Goal: Check status: Check status

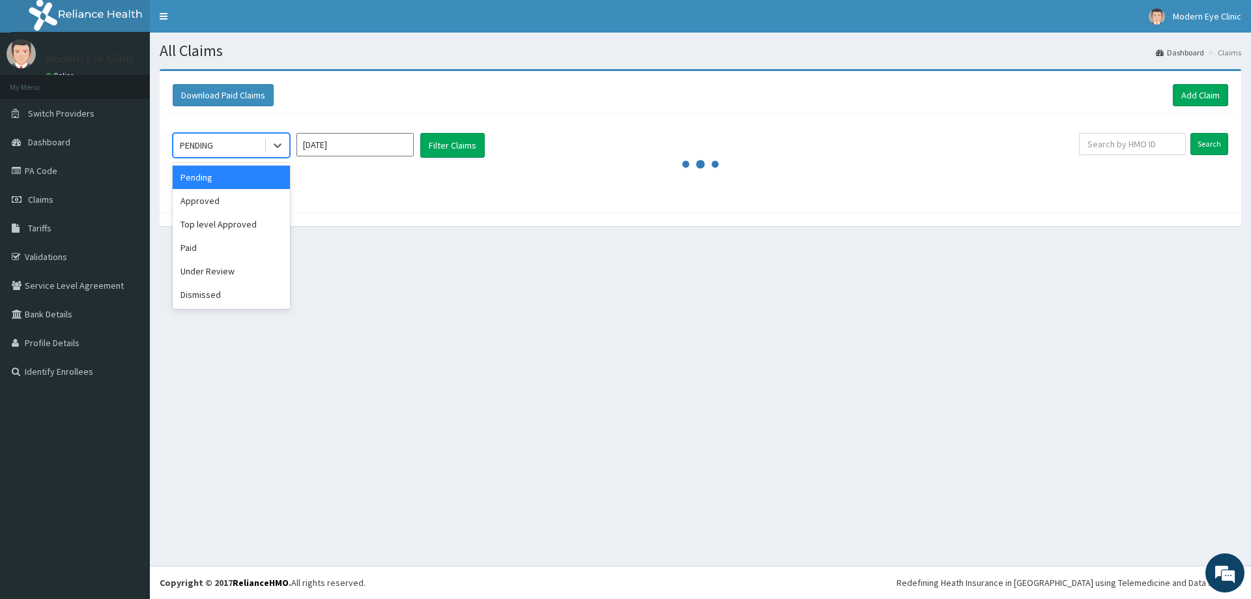
click at [478, 314] on div "All Claims Dashboard Claims Download Paid Claims Add Claim × Note you can only …" at bounding box center [700, 299] width 1101 height 533
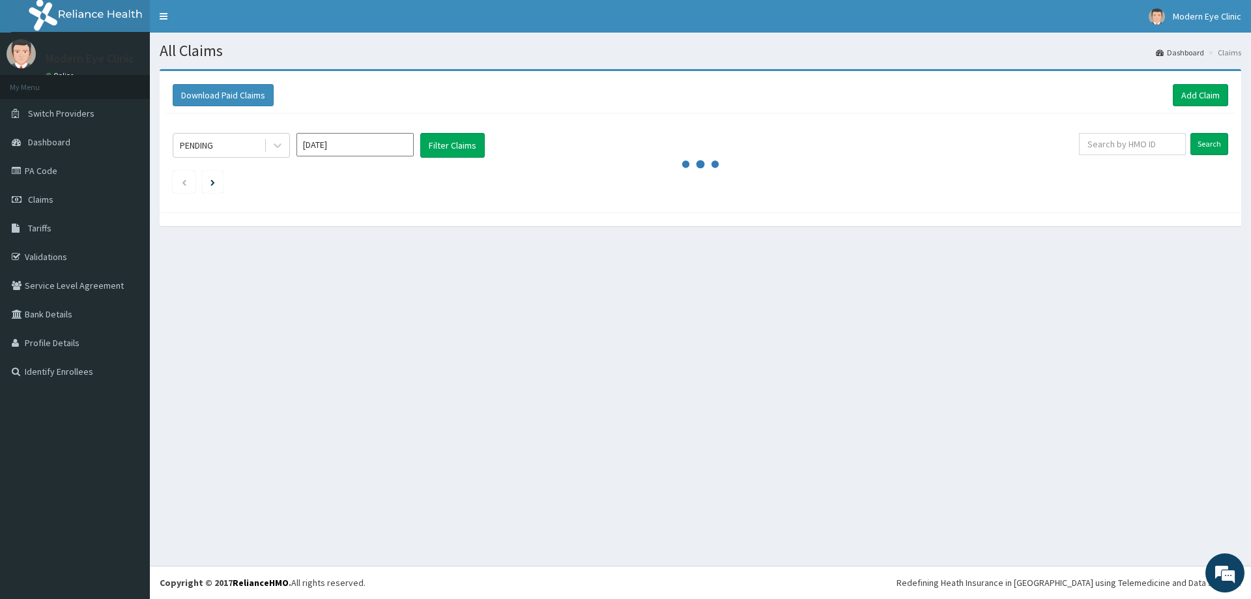
click at [355, 145] on input "Aug 2025" at bounding box center [354, 144] width 117 height 23
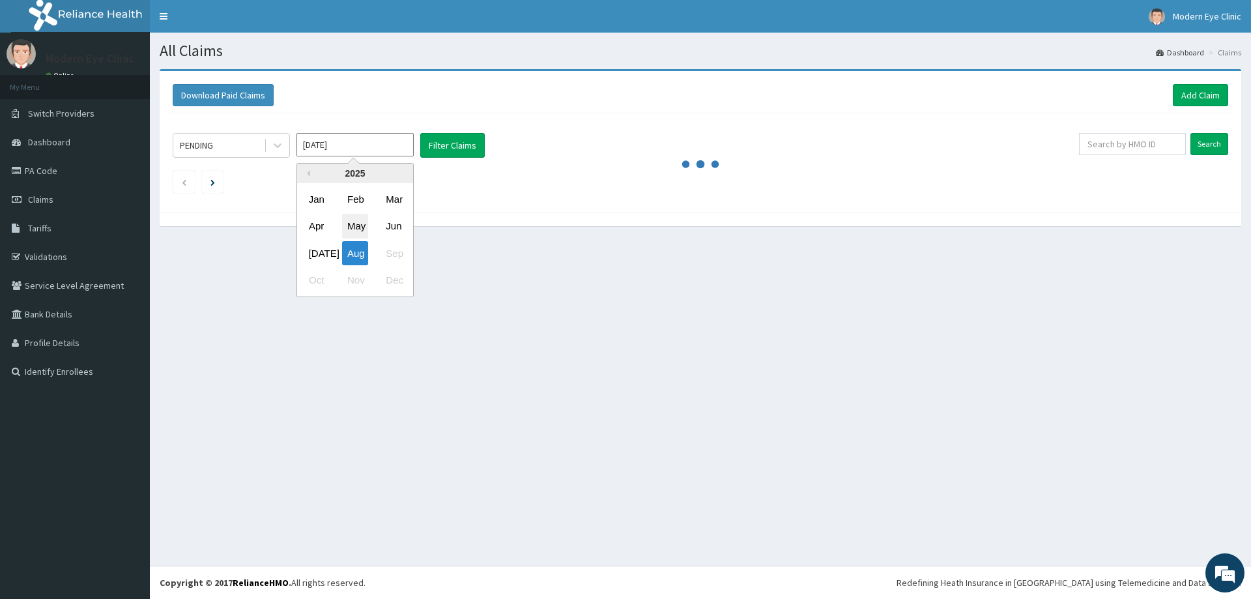
click at [363, 226] on div "May" at bounding box center [355, 226] width 26 height 24
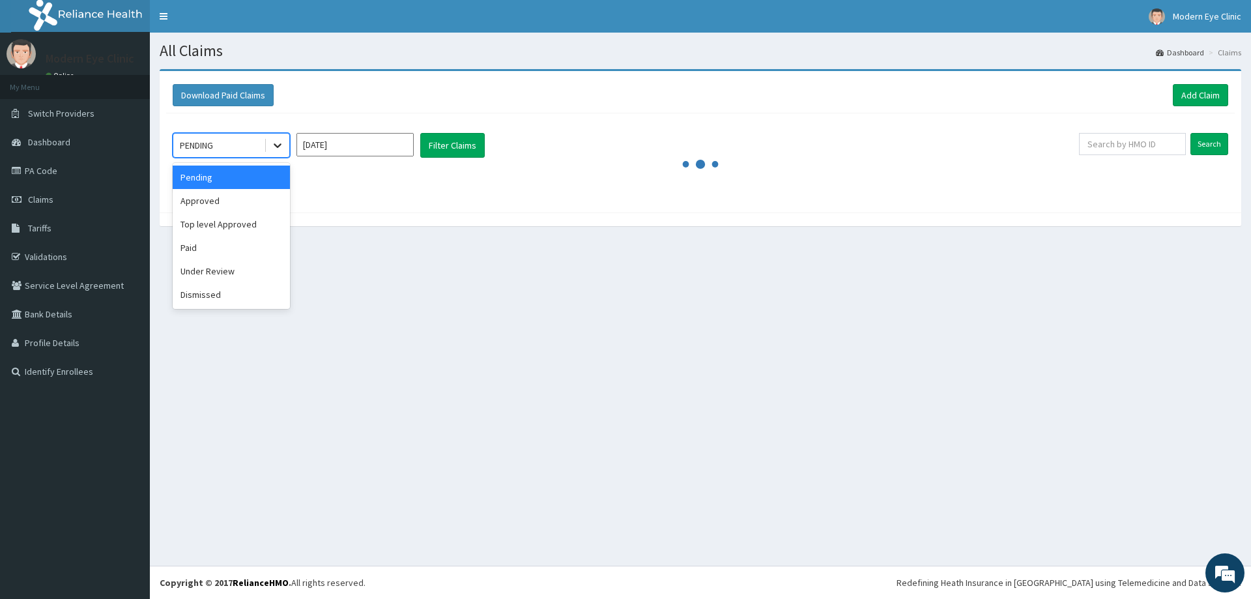
click at [274, 149] on icon at bounding box center [277, 145] width 13 height 13
click at [261, 245] on div "Paid" at bounding box center [231, 247] width 117 height 23
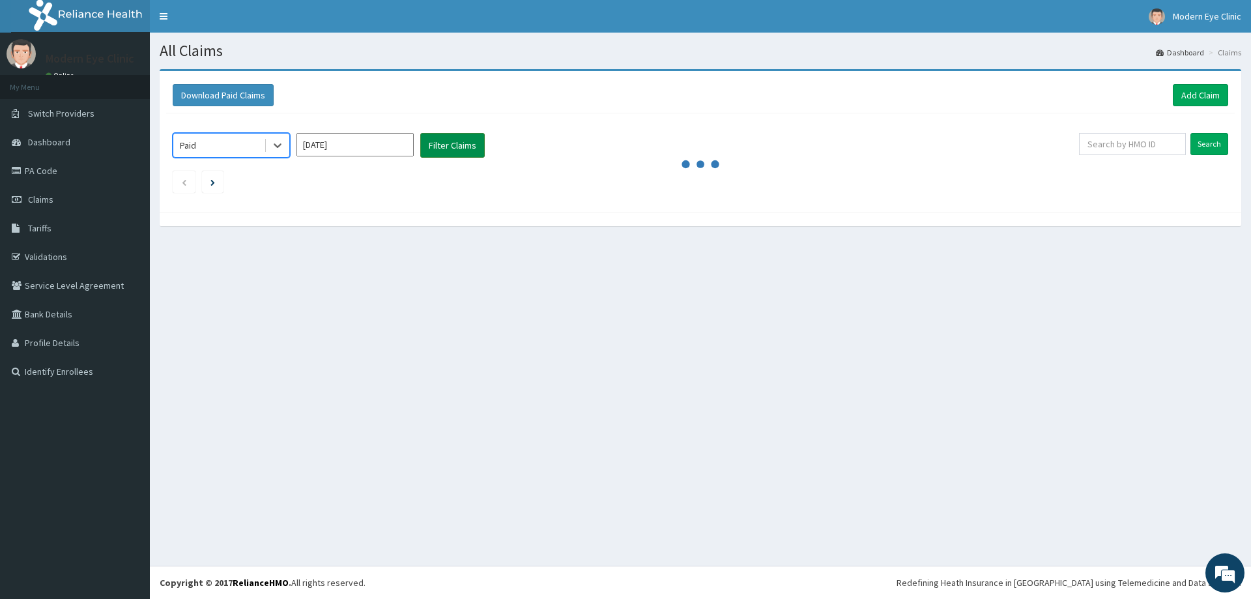
click at [451, 151] on button "Filter Claims" at bounding box center [452, 145] width 65 height 25
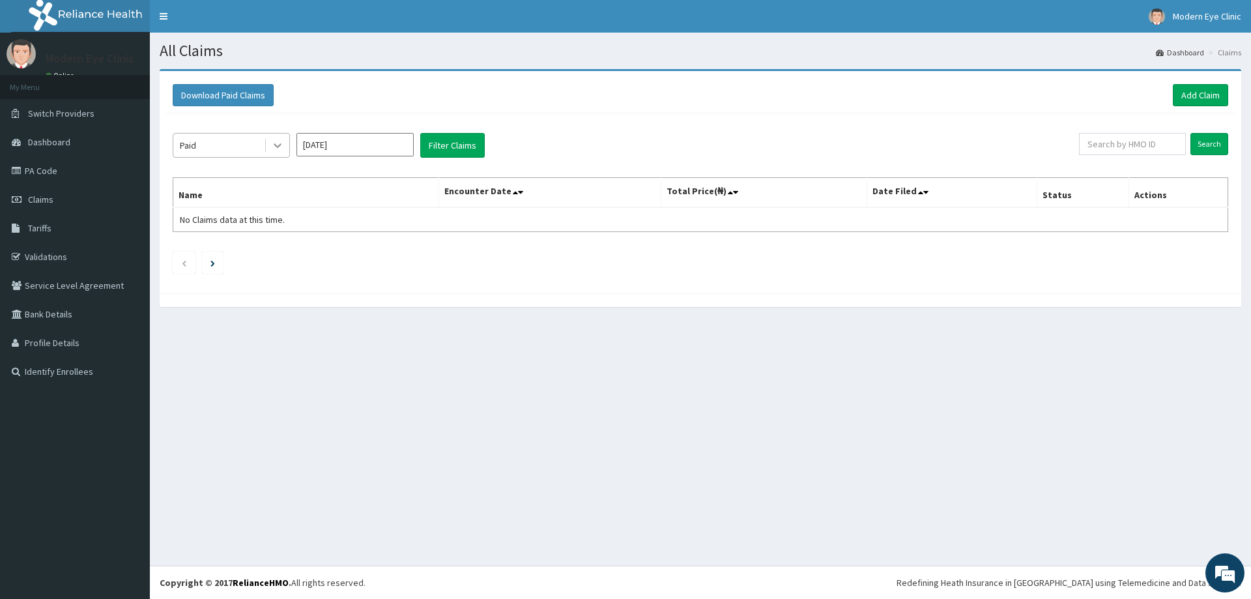
click at [271, 149] on icon at bounding box center [277, 145] width 13 height 13
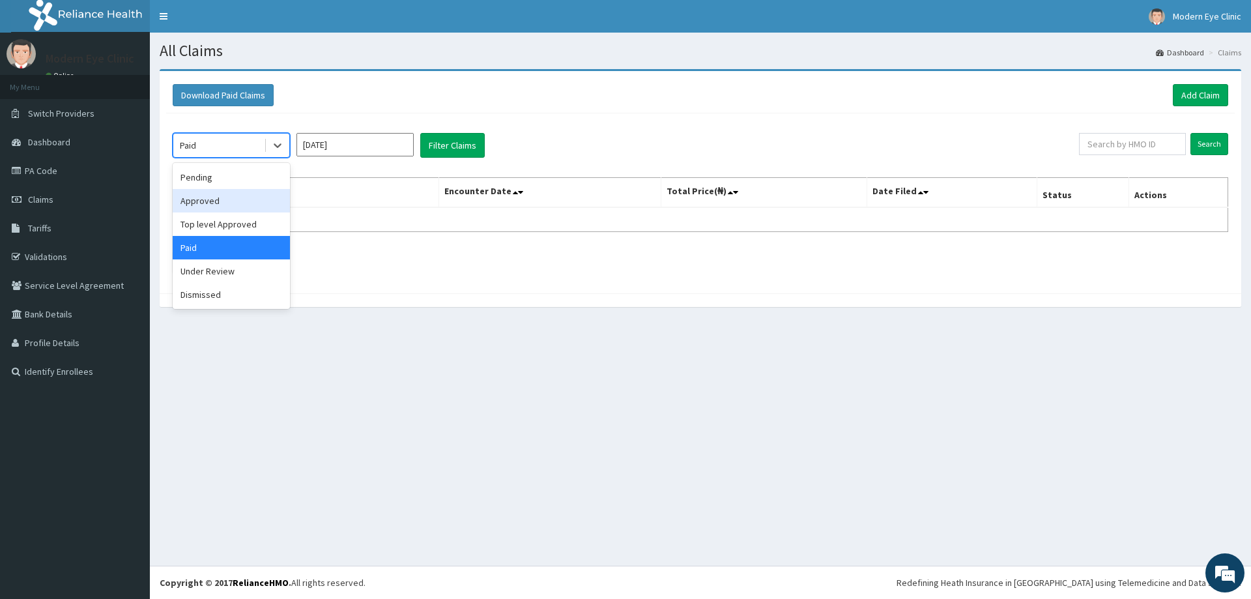
click at [399, 150] on input "May 2025" at bounding box center [354, 144] width 117 height 23
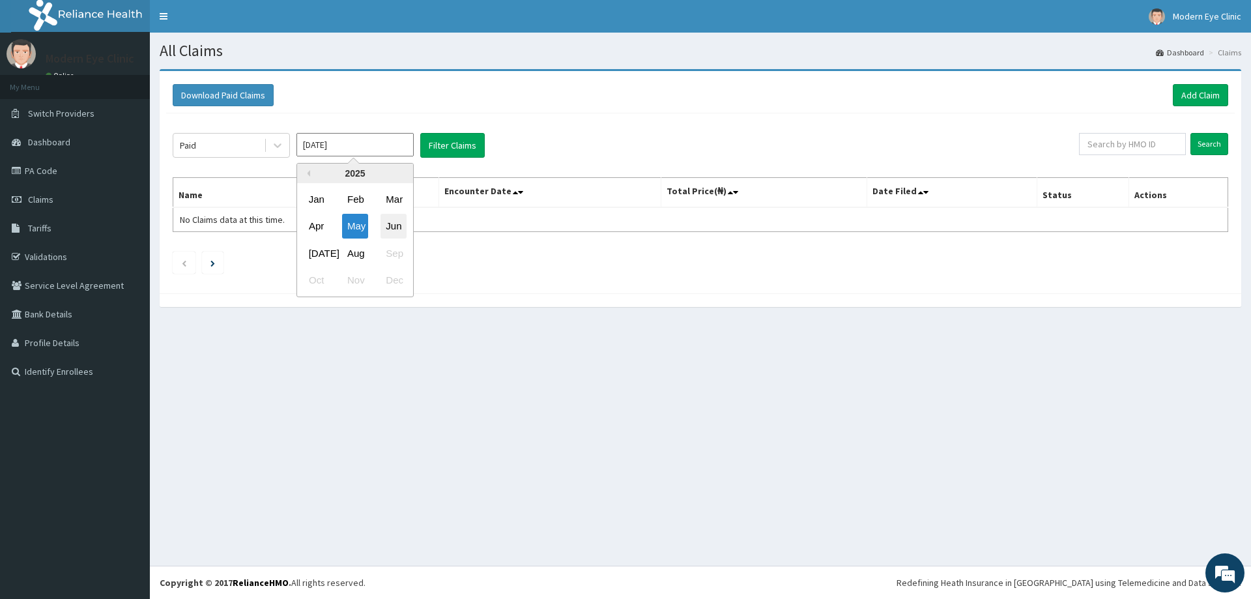
click at [397, 225] on div "Jun" at bounding box center [393, 226] width 26 height 24
type input "Jun 2025"
click at [442, 139] on button "Filter Claims" at bounding box center [452, 145] width 65 height 25
click at [441, 145] on button "Filter Claims" at bounding box center [452, 145] width 65 height 25
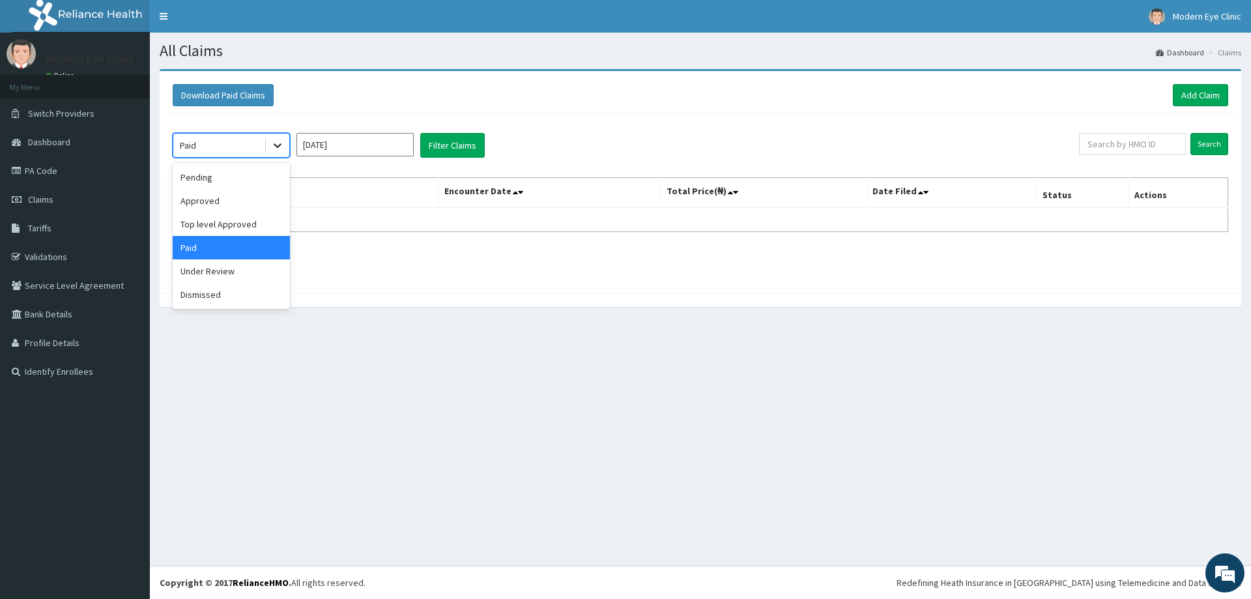
click at [270, 142] on div at bounding box center [277, 145] width 23 height 23
click at [267, 201] on div "Approved" at bounding box center [231, 200] width 117 height 23
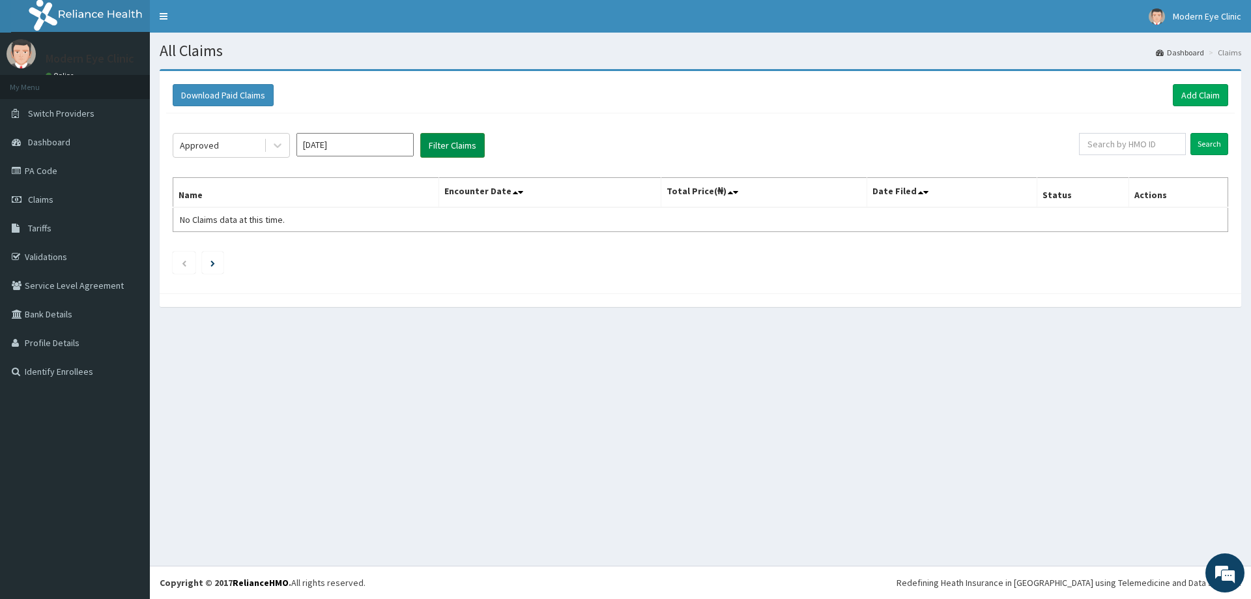
click at [453, 148] on button "Filter Claims" at bounding box center [452, 145] width 65 height 25
click at [461, 146] on button "Filter Claims" at bounding box center [452, 145] width 65 height 25
click at [459, 145] on button "Filter Claims" at bounding box center [452, 145] width 65 height 25
click at [274, 148] on icon at bounding box center [277, 145] width 13 height 13
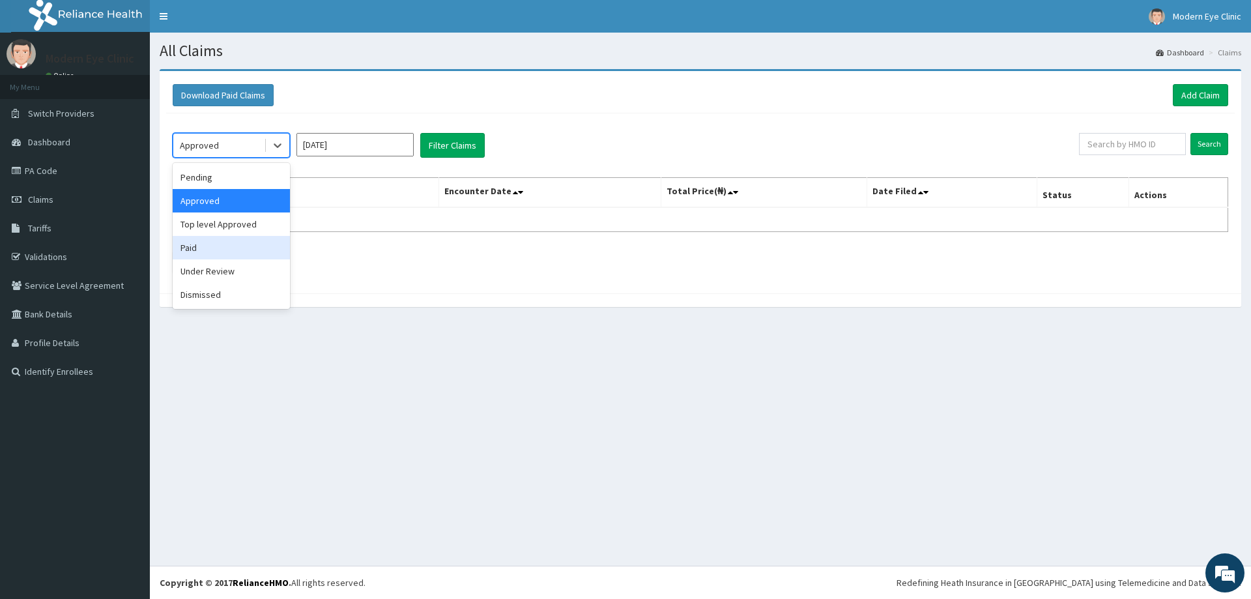
click at [222, 248] on div "Paid" at bounding box center [231, 247] width 117 height 23
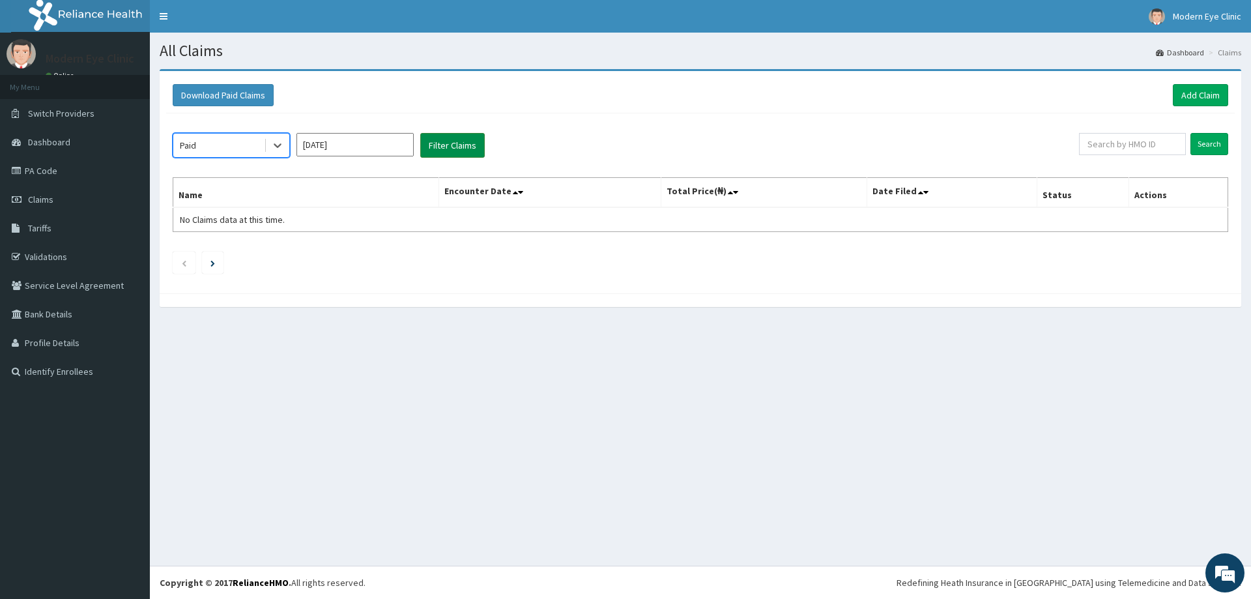
click at [451, 145] on button "Filter Claims" at bounding box center [452, 145] width 65 height 25
click at [450, 145] on button "Filter Claims" at bounding box center [452, 145] width 65 height 25
click at [448, 145] on button "Filter Claims" at bounding box center [452, 145] width 65 height 25
click at [446, 144] on button "Filter Claims" at bounding box center [452, 145] width 65 height 25
click at [447, 145] on button "Filter Claims" at bounding box center [452, 145] width 65 height 25
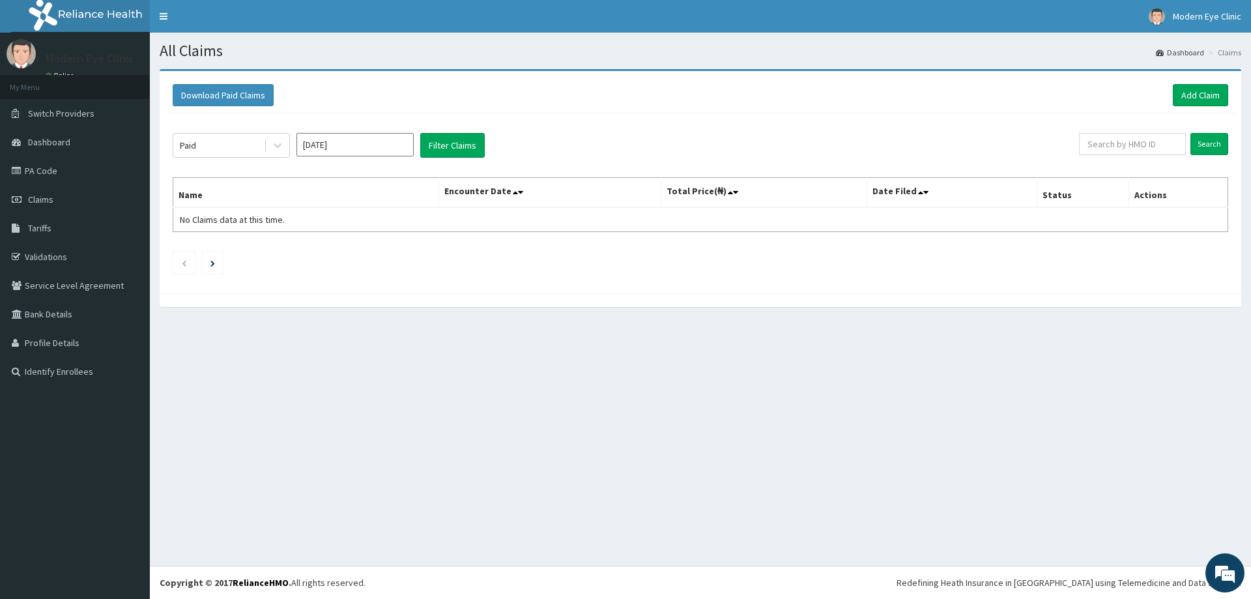
click at [358, 136] on input "[DATE]" at bounding box center [354, 144] width 117 height 23
click at [394, 222] on div "Jun" at bounding box center [393, 226] width 26 height 24
click at [282, 149] on icon at bounding box center [277, 145] width 13 height 13
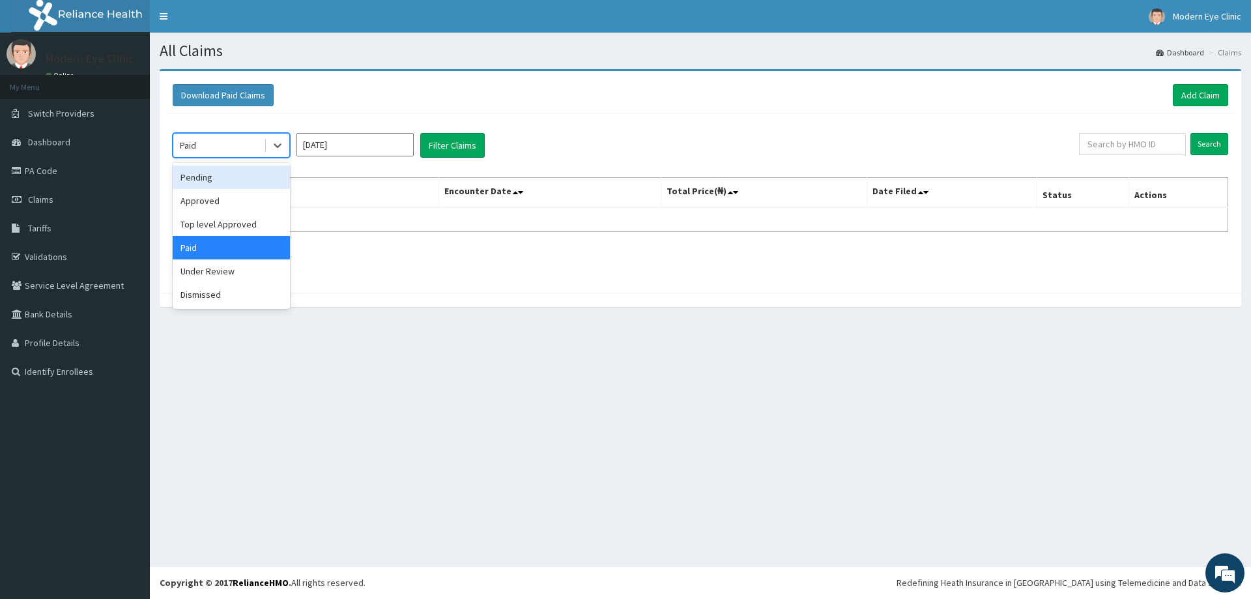
click at [250, 186] on div "Pending" at bounding box center [231, 176] width 117 height 23
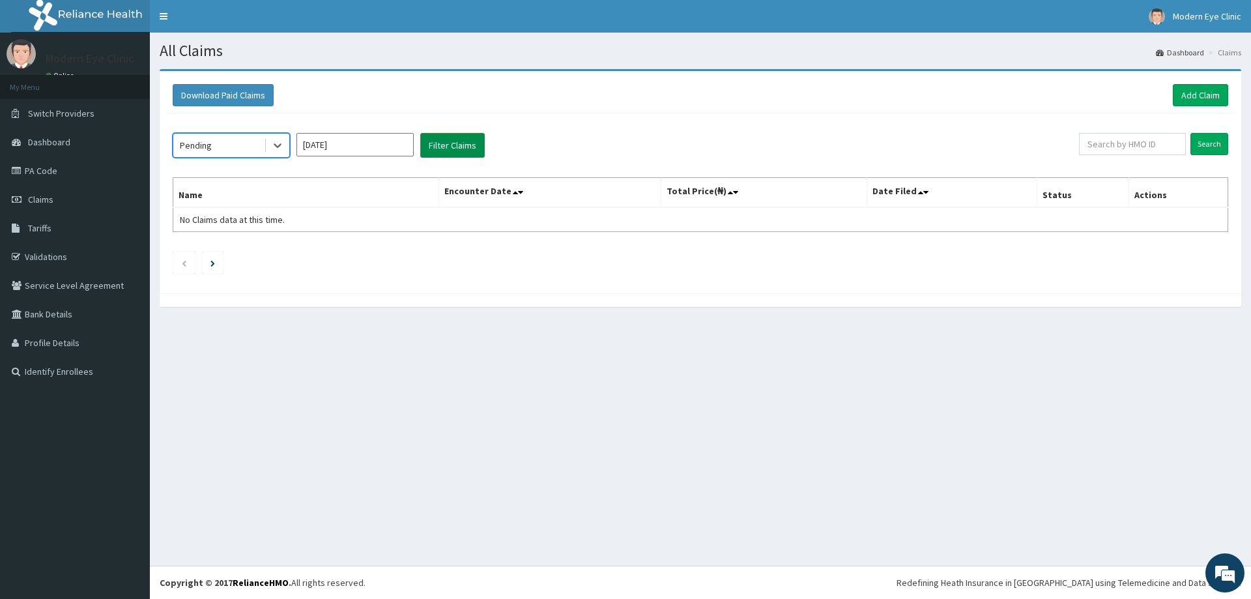
click at [437, 147] on button "Filter Claims" at bounding box center [452, 145] width 65 height 25
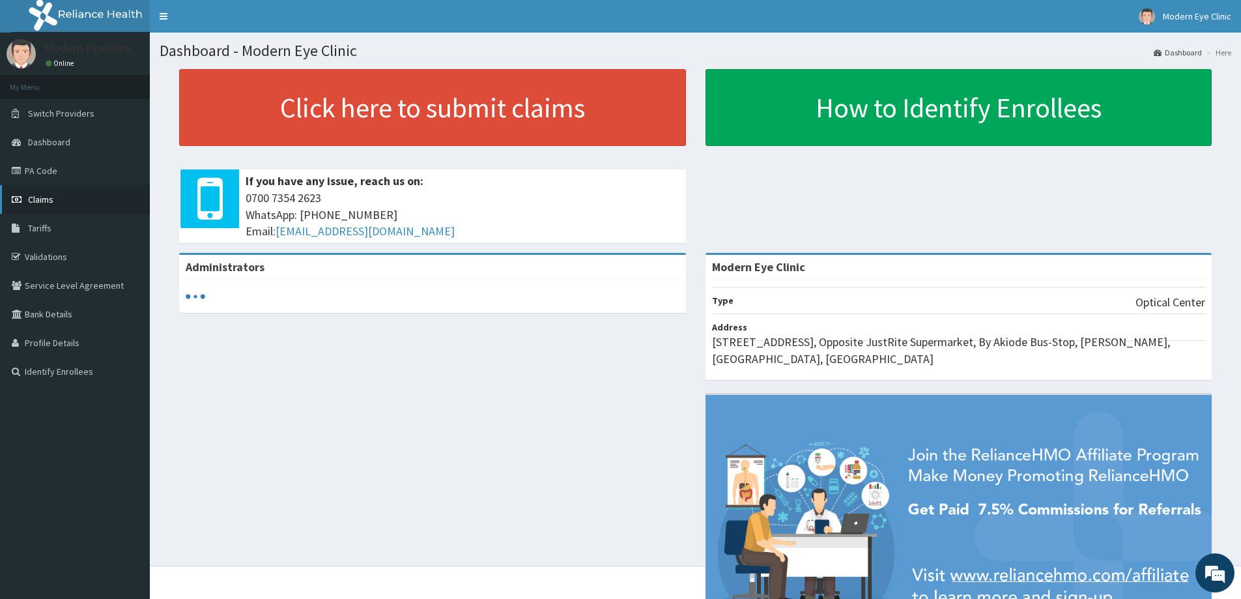
click at [74, 203] on link "Claims" at bounding box center [75, 199] width 150 height 29
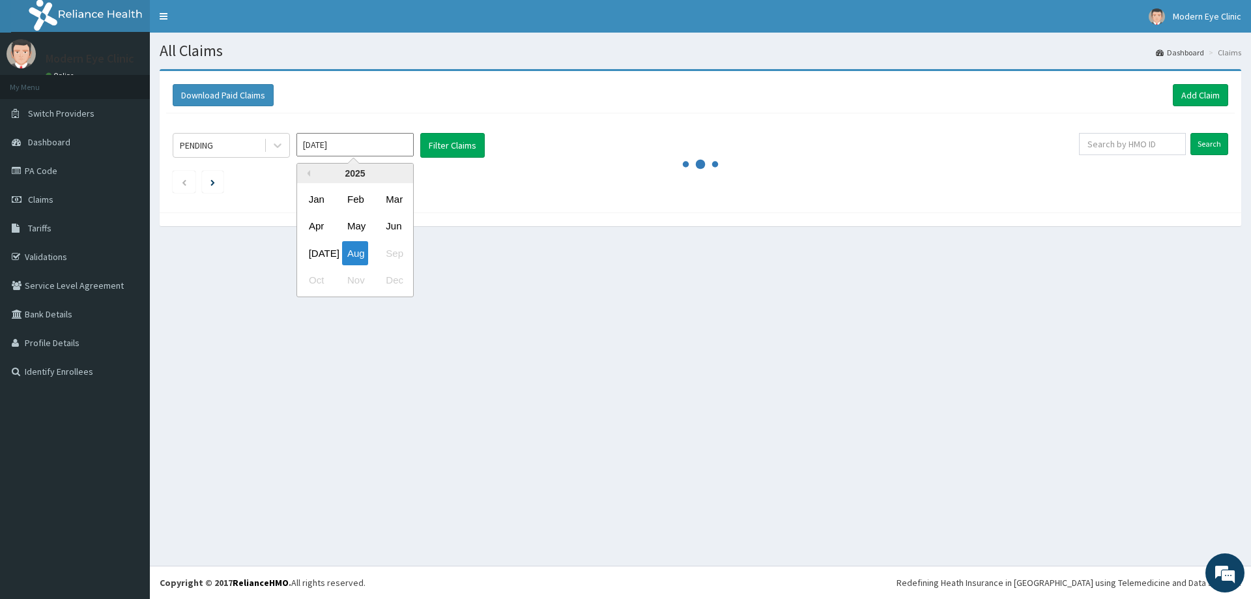
click at [349, 145] on input "Aug 2025" at bounding box center [354, 144] width 117 height 23
click at [385, 223] on div "Jun" at bounding box center [393, 226] width 26 height 24
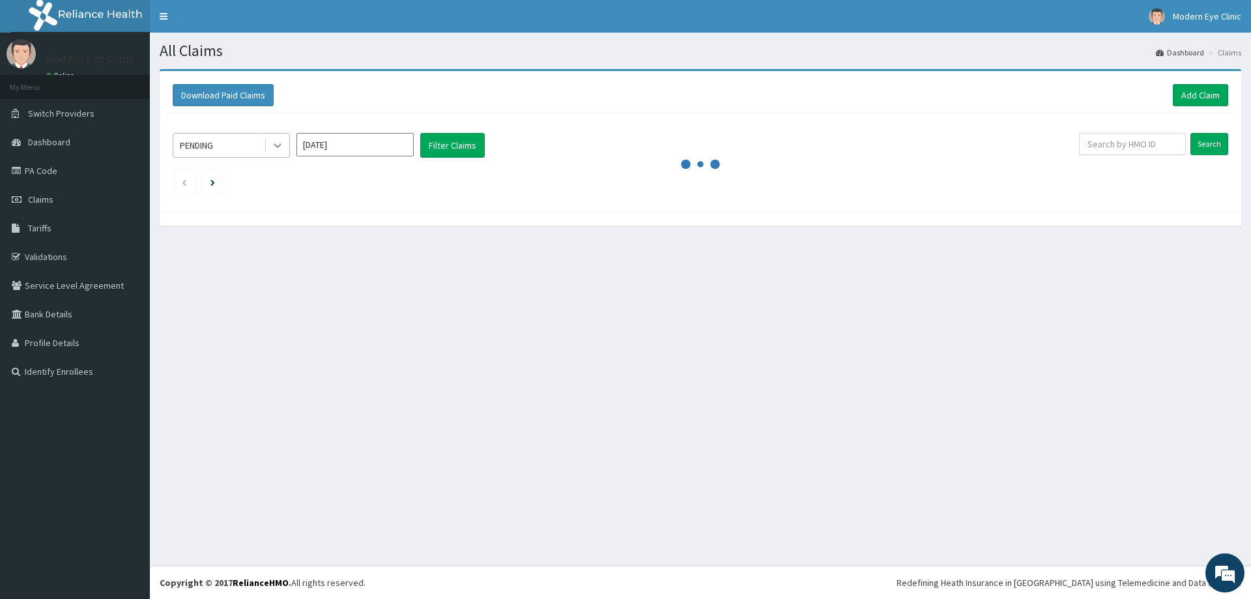
click at [273, 145] on icon at bounding box center [277, 145] width 13 height 13
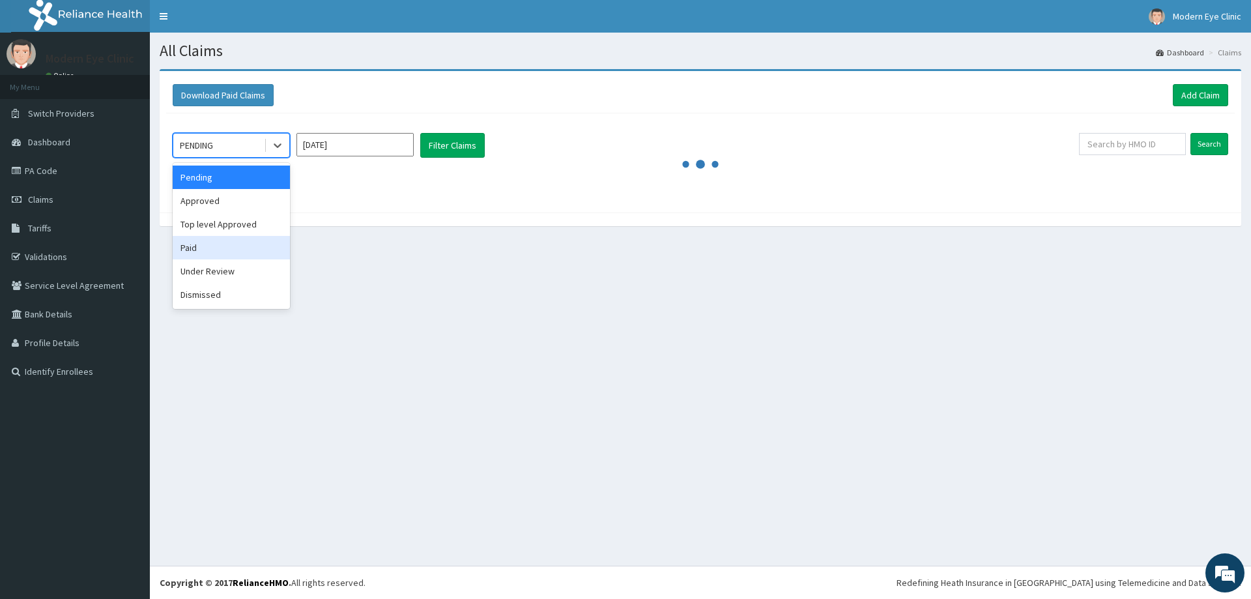
click at [224, 244] on div "Paid" at bounding box center [231, 247] width 117 height 23
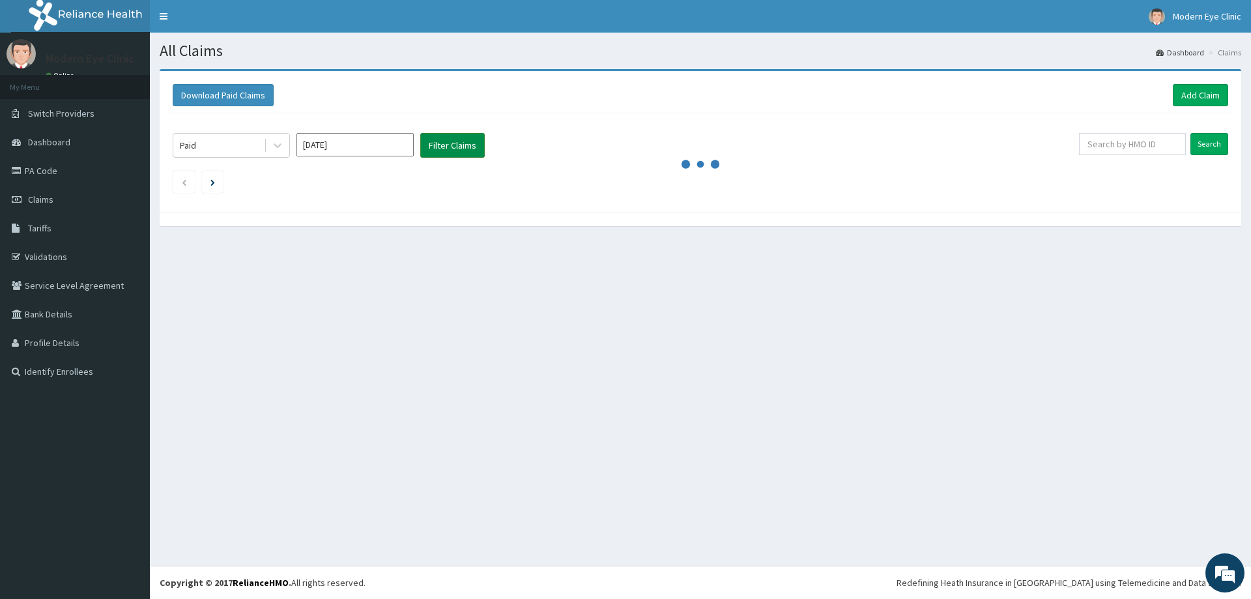
click at [448, 151] on button "Filter Claims" at bounding box center [452, 145] width 65 height 25
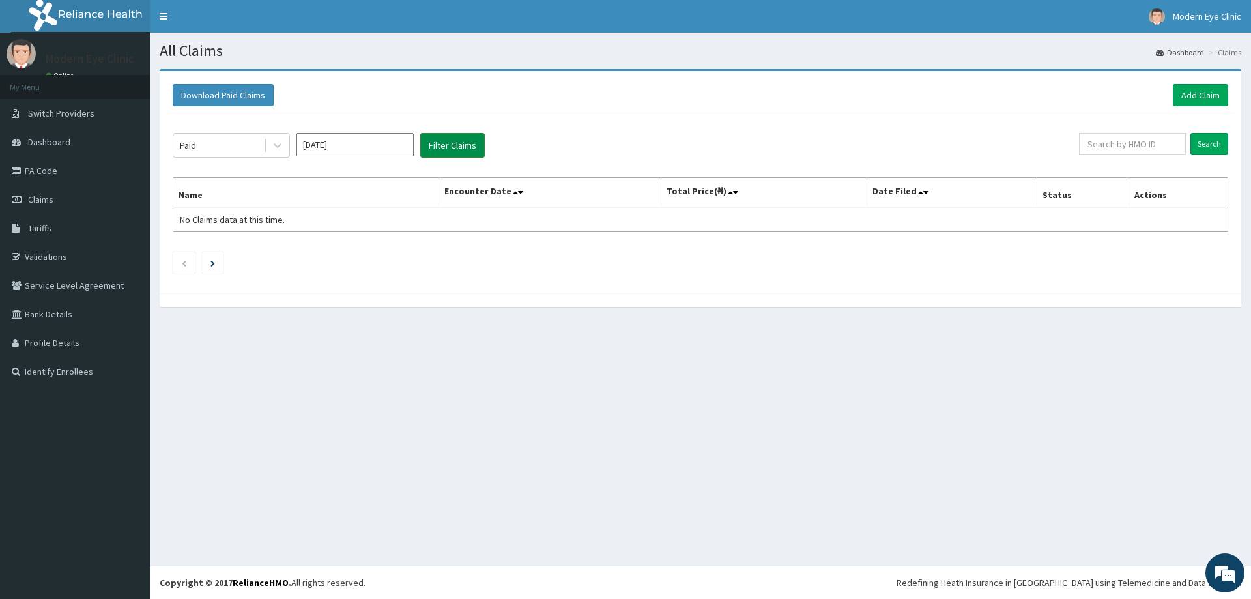
click at [445, 150] on button "Filter Claims" at bounding box center [452, 145] width 65 height 25
click at [463, 147] on button "Filter Claims" at bounding box center [452, 145] width 65 height 25
click at [275, 150] on icon at bounding box center [277, 145] width 13 height 13
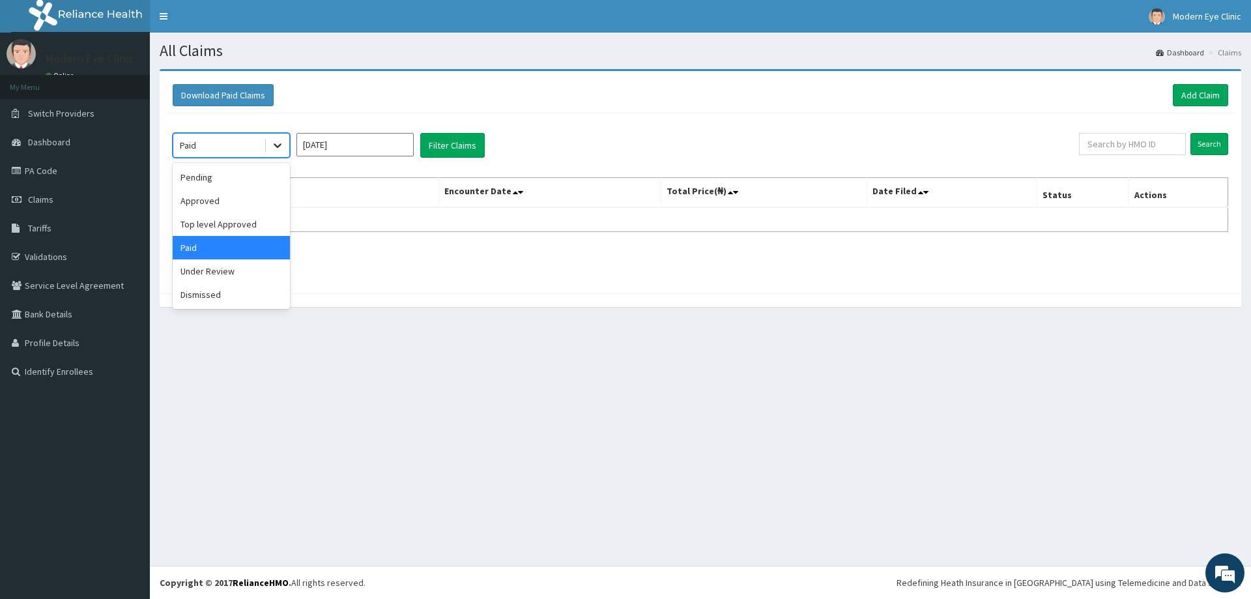
click at [275, 150] on icon at bounding box center [277, 145] width 13 height 13
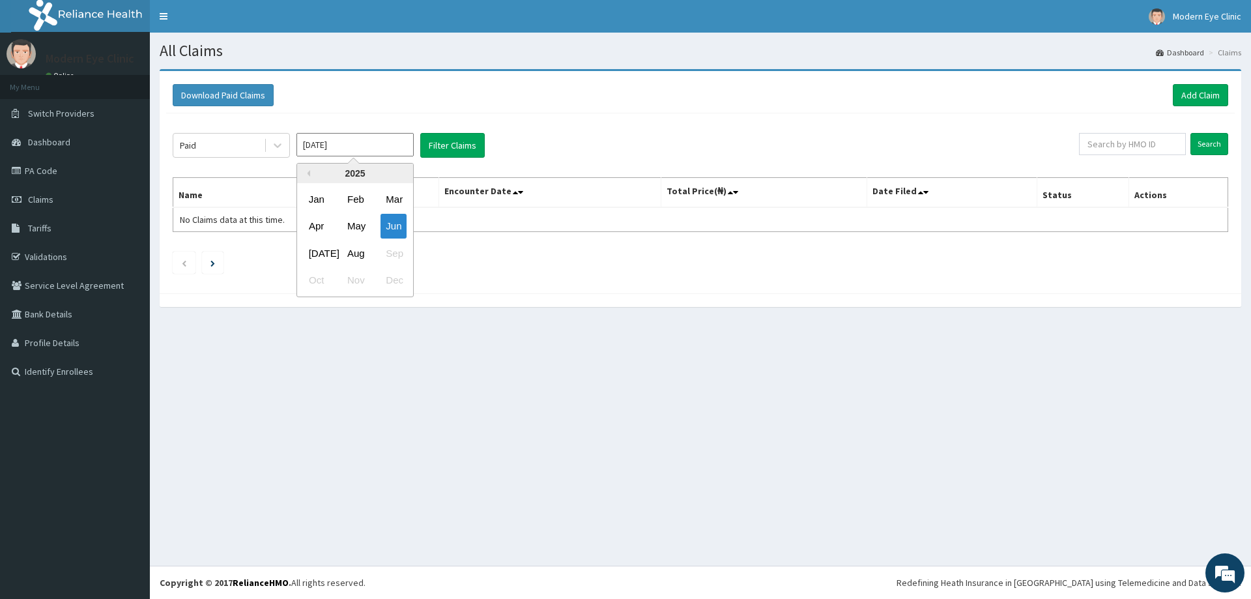
click at [371, 151] on input "Jun 2025" at bounding box center [354, 144] width 117 height 23
click at [350, 233] on div "May" at bounding box center [355, 226] width 26 height 24
click at [442, 153] on button "Filter Claims" at bounding box center [452, 145] width 65 height 25
click at [283, 150] on icon at bounding box center [277, 145] width 13 height 13
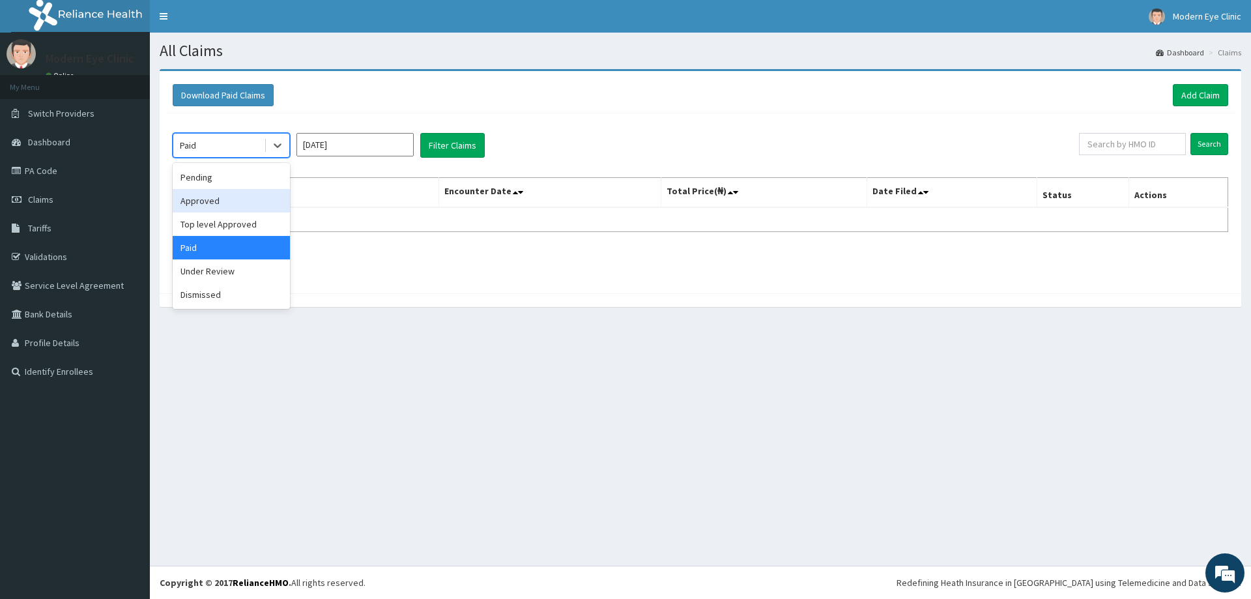
click at [242, 207] on div "Approved" at bounding box center [231, 200] width 117 height 23
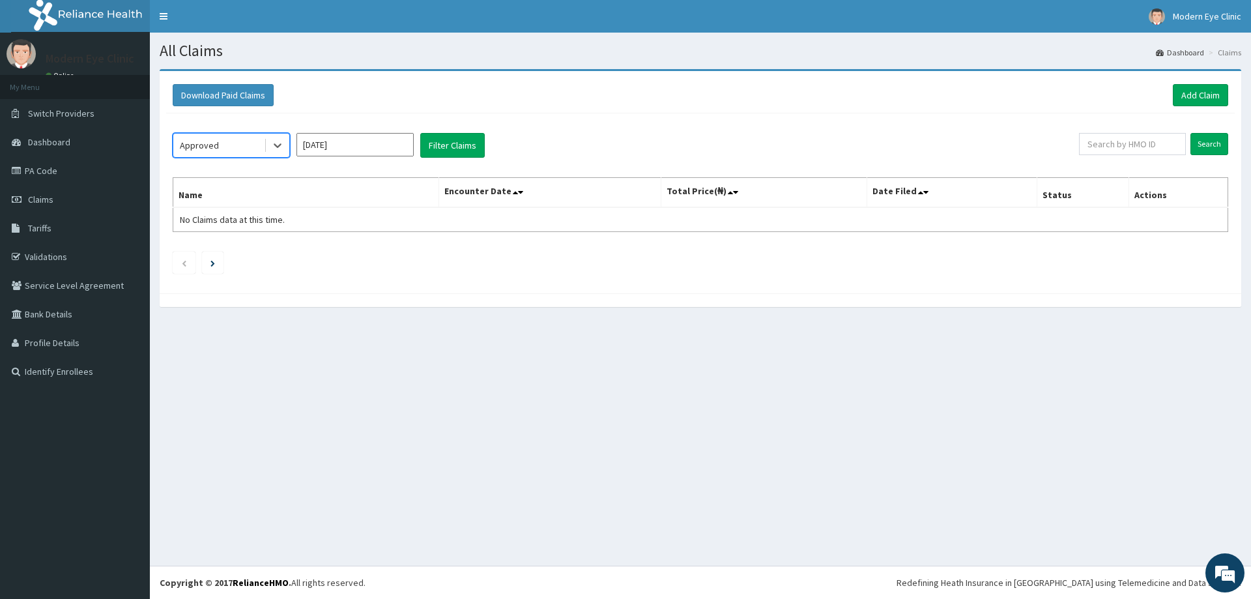
click at [407, 148] on input "May 2025" at bounding box center [354, 144] width 117 height 23
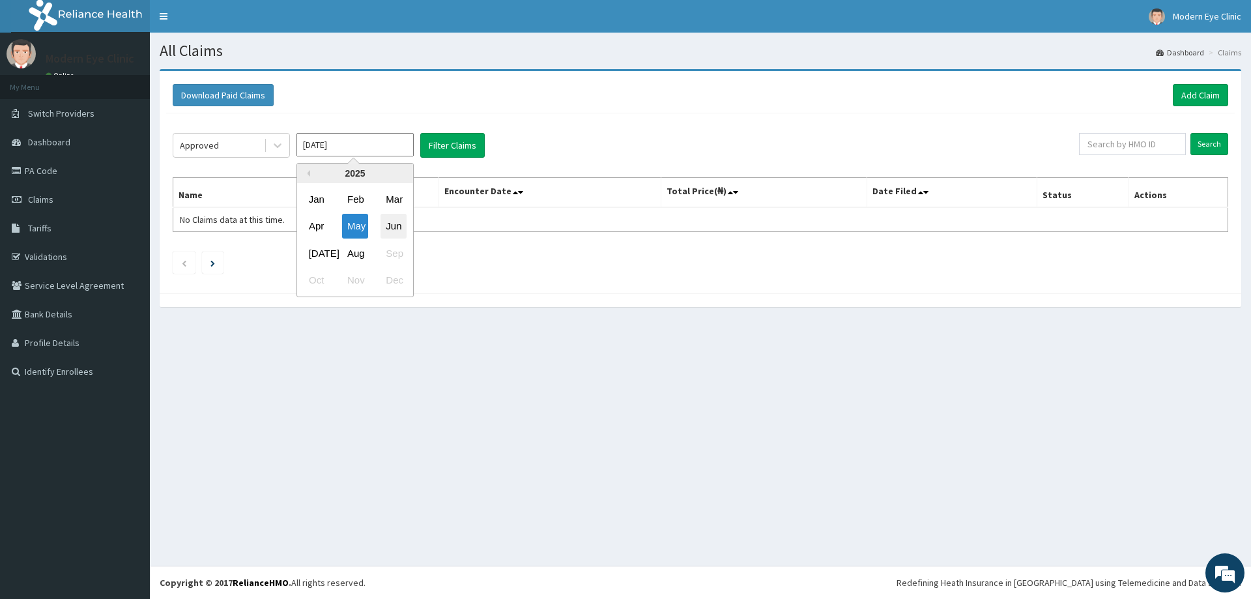
click at [394, 222] on div "Jun" at bounding box center [393, 226] width 26 height 24
type input "Jun 2025"
click at [468, 151] on button "Filter Claims" at bounding box center [452, 145] width 65 height 25
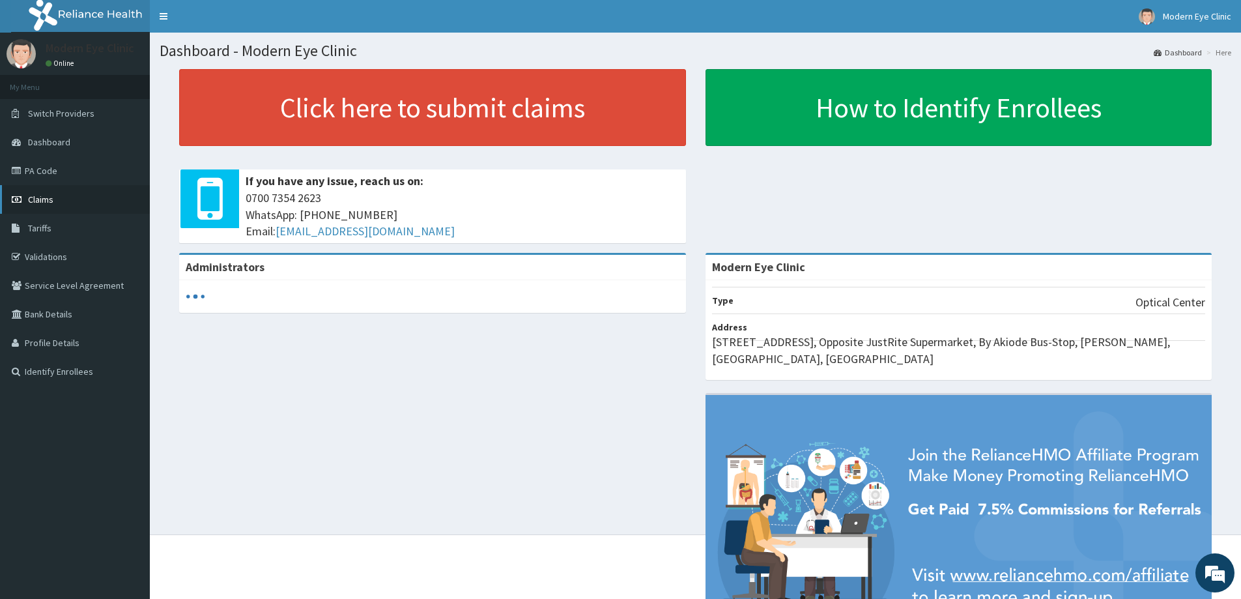
click at [59, 203] on link "Claims" at bounding box center [75, 199] width 150 height 29
click at [66, 176] on link "PA Code" at bounding box center [75, 170] width 150 height 29
click at [57, 201] on link "Claims" at bounding box center [75, 199] width 150 height 29
click at [55, 167] on link "PA Code" at bounding box center [75, 170] width 150 height 29
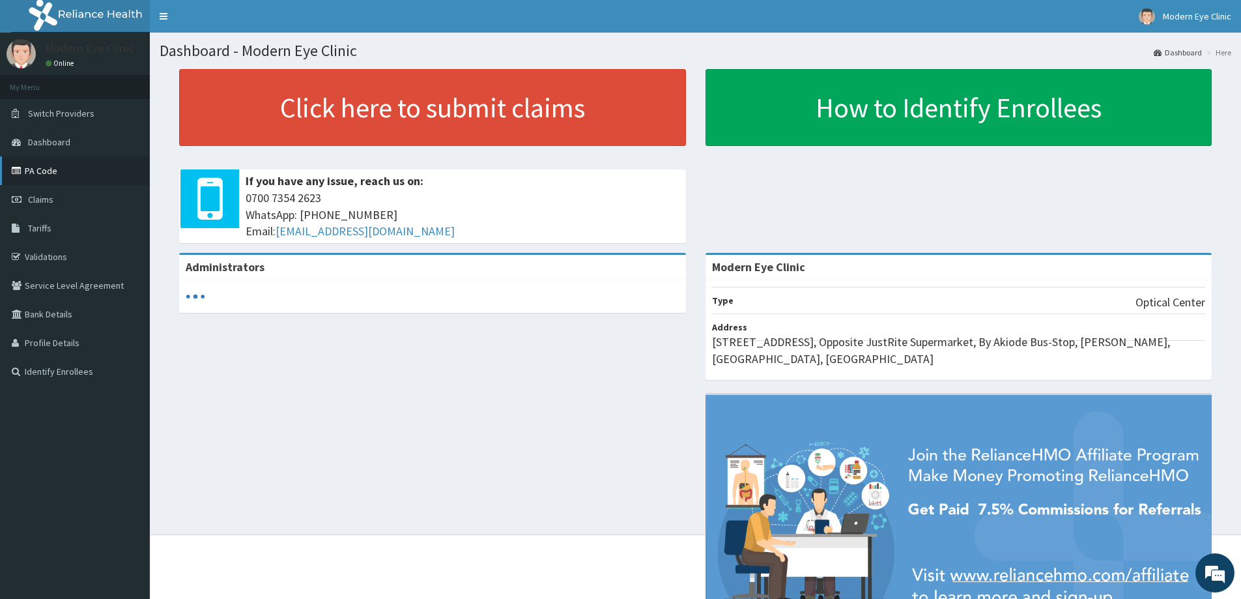
click at [45, 175] on link "PA Code" at bounding box center [75, 170] width 150 height 29
click at [60, 205] on link "Claims" at bounding box center [75, 199] width 150 height 29
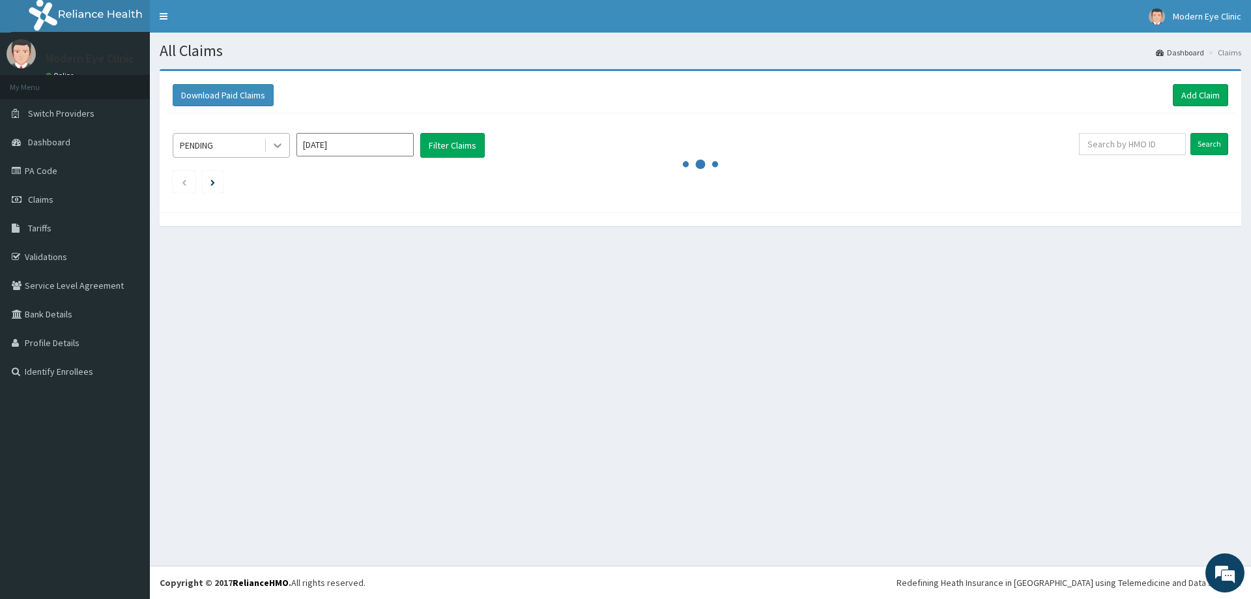
click at [275, 141] on icon at bounding box center [277, 145] width 13 height 13
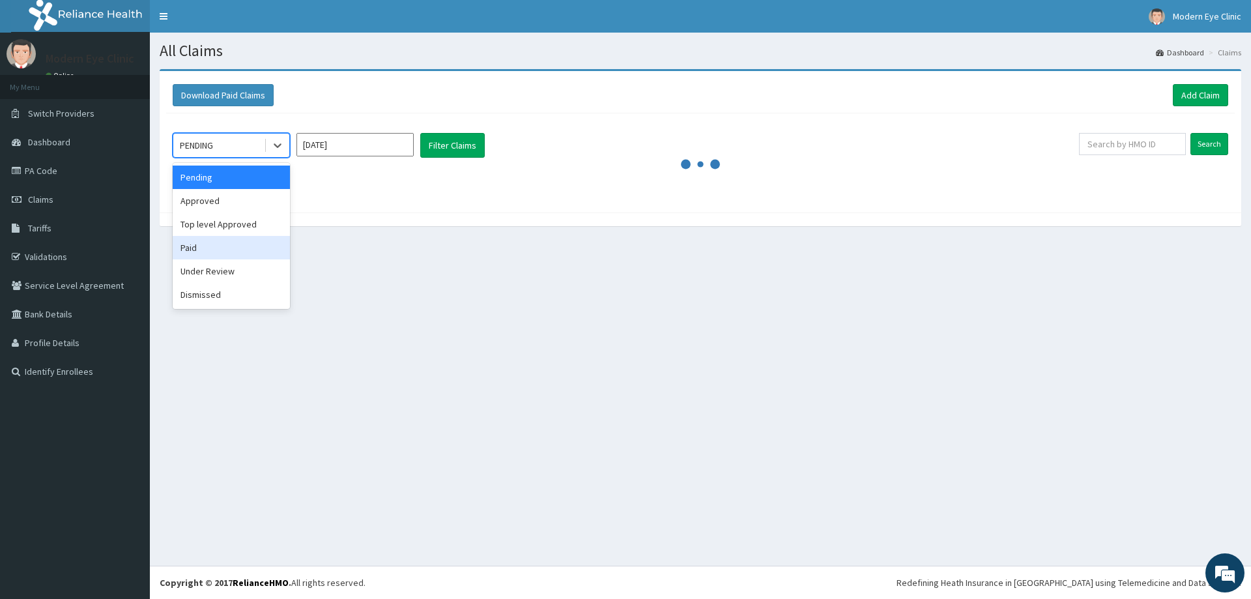
click at [246, 240] on div "Paid" at bounding box center [231, 247] width 117 height 23
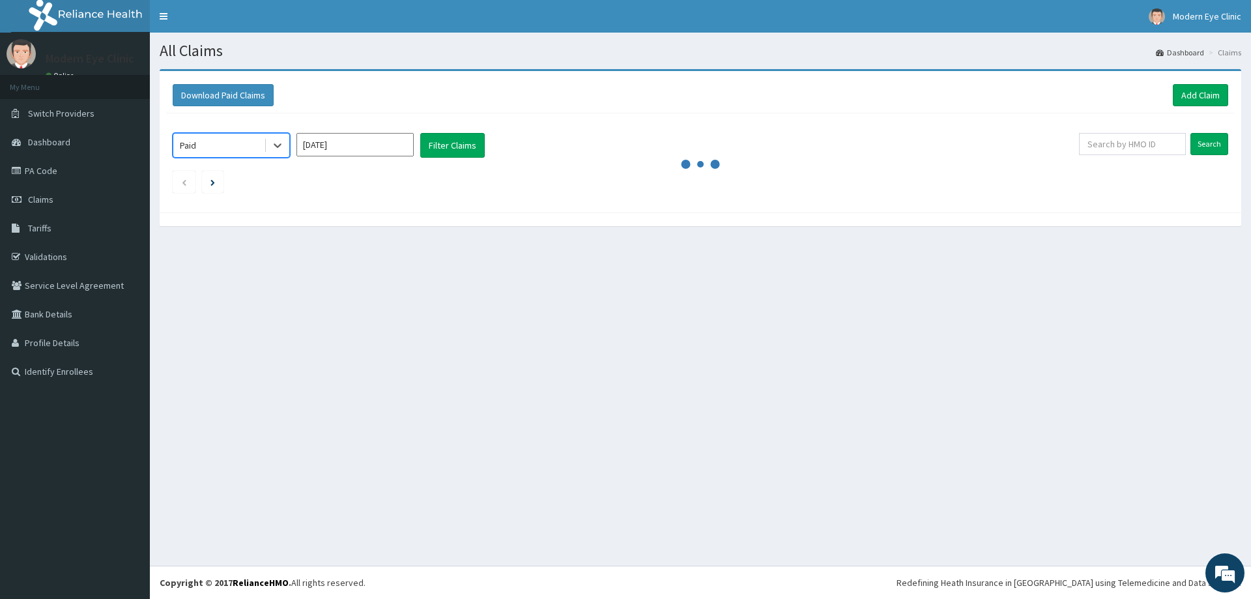
click at [403, 138] on input "[DATE]" at bounding box center [354, 144] width 117 height 23
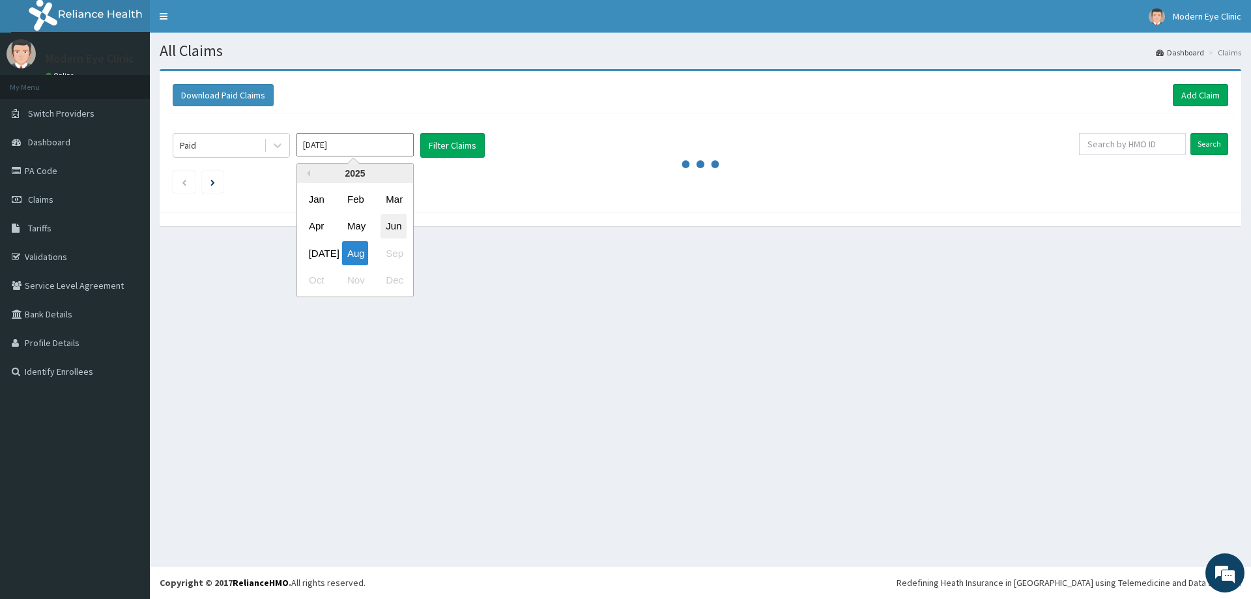
click at [399, 227] on div "Jun" at bounding box center [393, 226] width 26 height 24
type input "Jun 2025"
